Goal: Find specific page/section: Find specific page/section

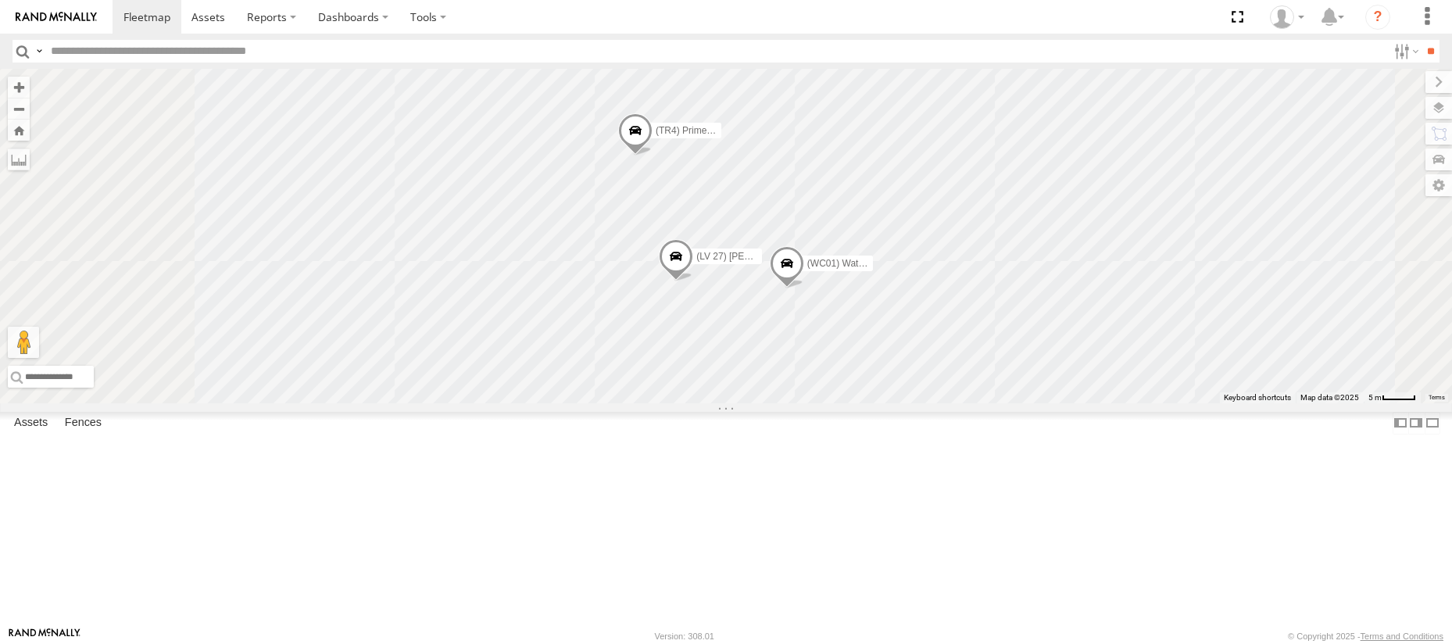
click at [921, 403] on div "(WC01) Water Truck (TR4) Prime mover (LV 27) [PERSON_NAME]" at bounding box center [726, 236] width 1452 height 335
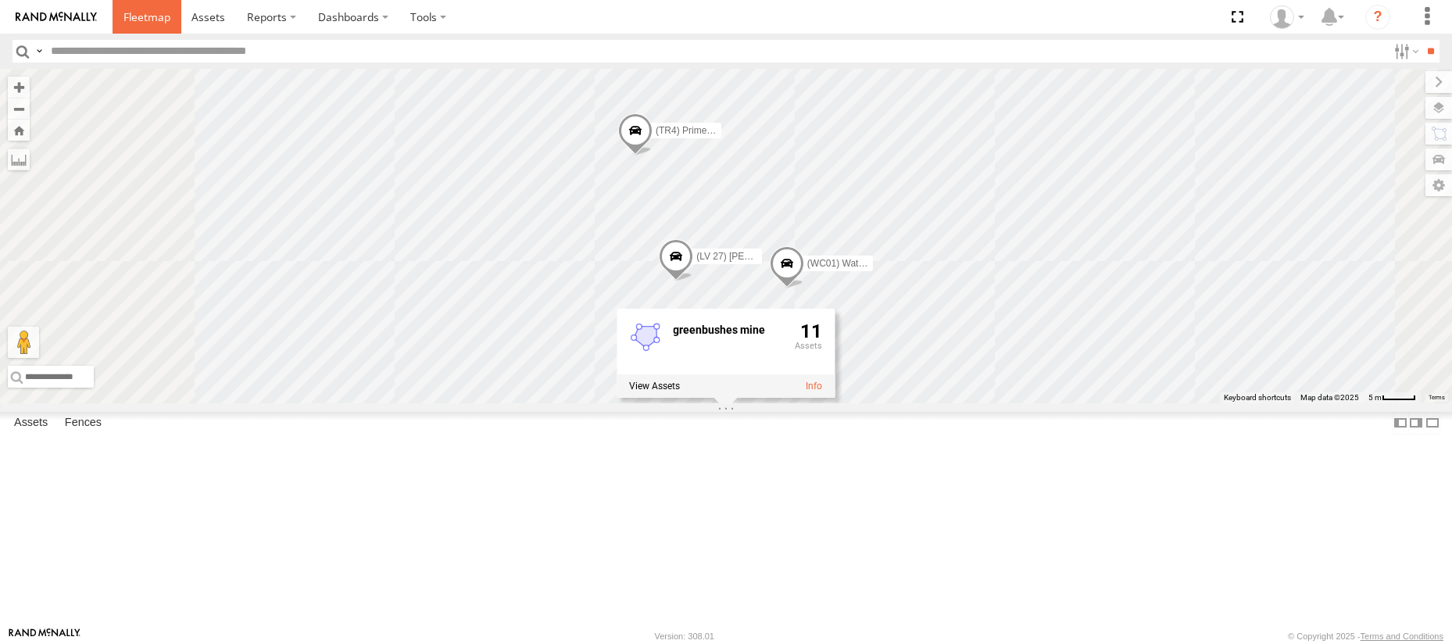
click at [145, 15] on span at bounding box center [146, 16] width 47 height 15
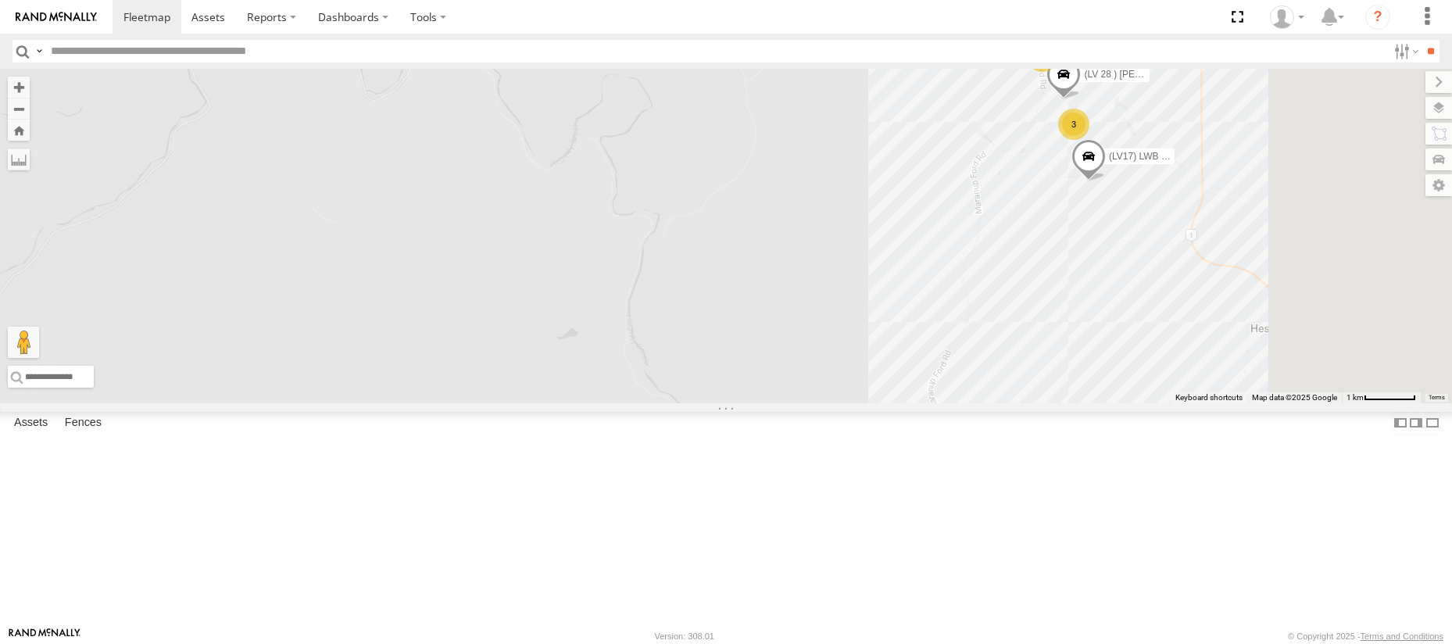
drag, startPoint x: 1124, startPoint y: 327, endPoint x: 879, endPoint y: 438, distance: 268.6
click at [869, 403] on div "(LV17) LWB Musso 6 (LV 28 ) Alan dual cab triton 3" at bounding box center [726, 236] width 1452 height 335
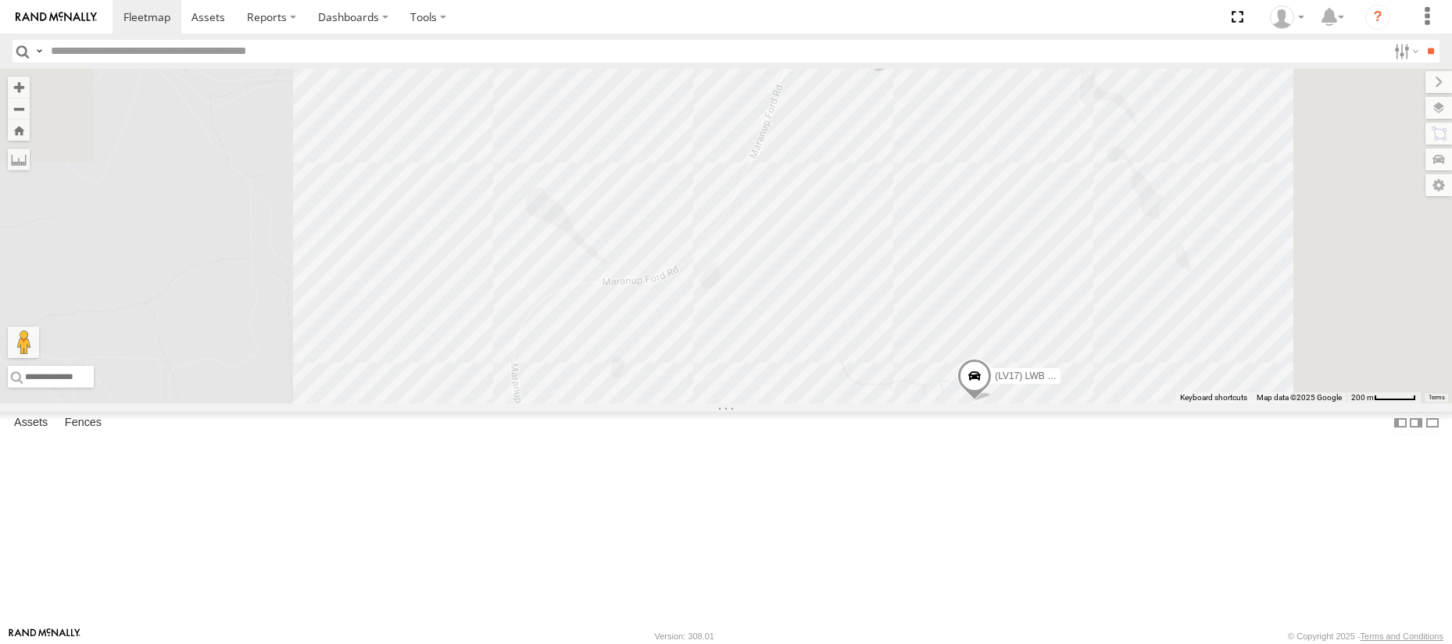
drag, startPoint x: 1146, startPoint y: 258, endPoint x: 938, endPoint y: 530, distance: 342.3
click at [932, 403] on div "(LV17) LWB Musso (LV 28 ) Alan dual cab triton (LV20) Tony Ute" at bounding box center [726, 236] width 1452 height 335
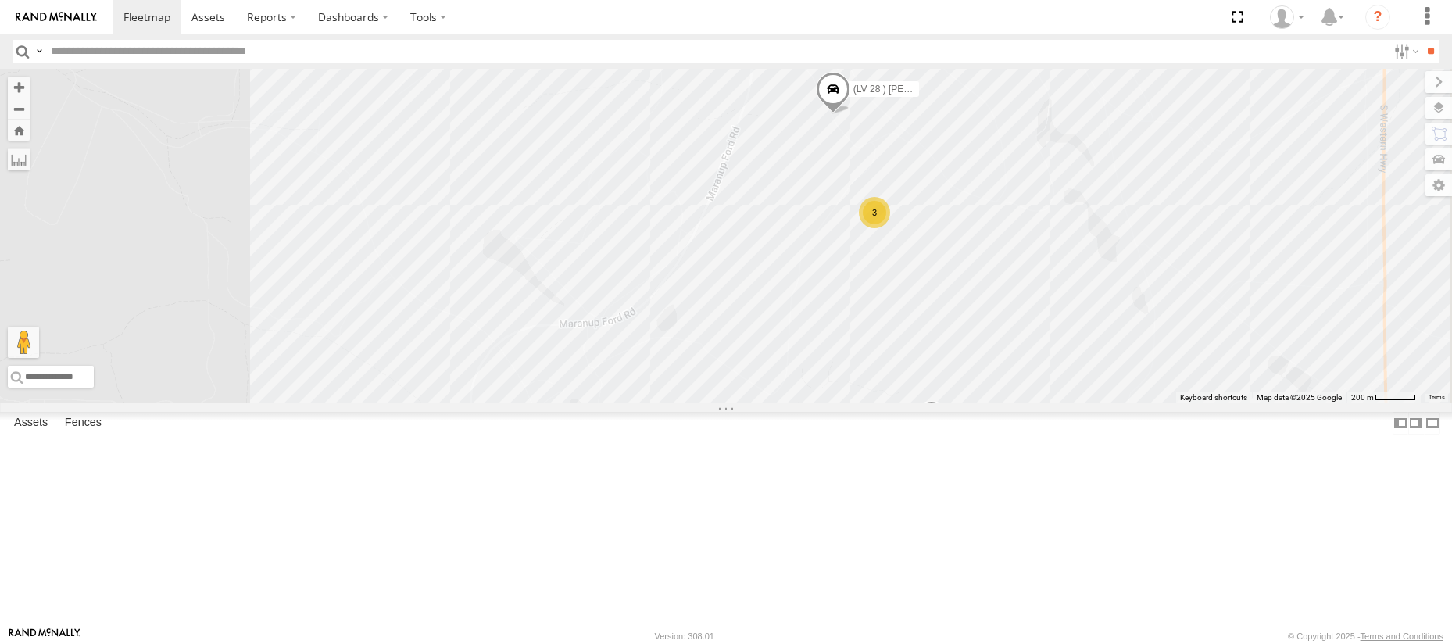
click at [890, 228] on div "3" at bounding box center [874, 212] width 31 height 31
